Goal: Transaction & Acquisition: Purchase product/service

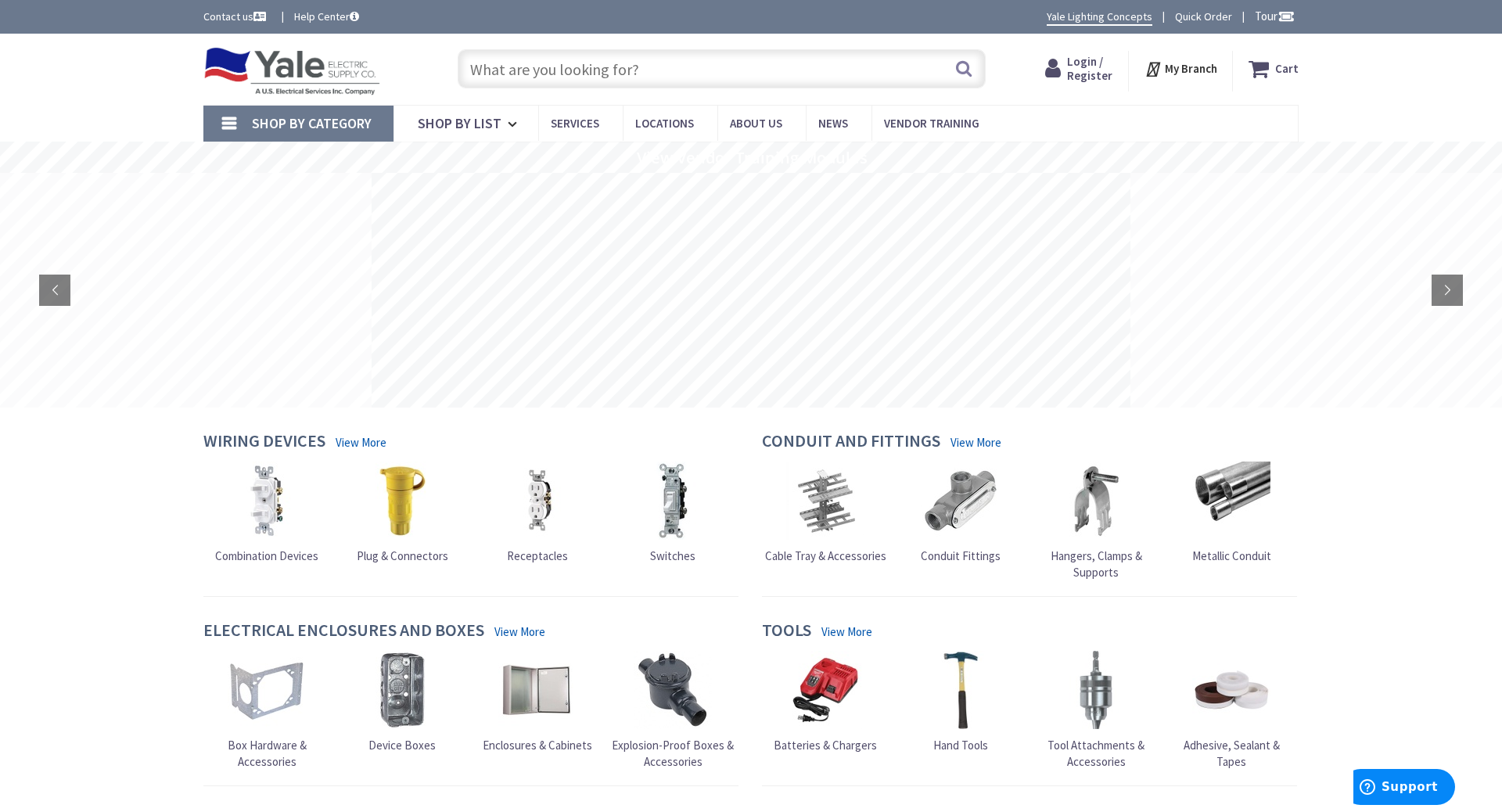
click at [654, 71] on input "text" at bounding box center [722, 69] width 528 height 39
click at [820, 69] on input "text" at bounding box center [722, 69] width 528 height 39
paste input "B220H"
type input "B220H"
